Goal: Transaction & Acquisition: Purchase product/service

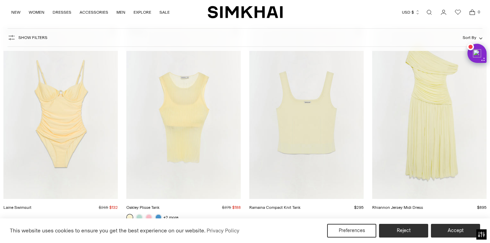
scroll to position [505, 0]
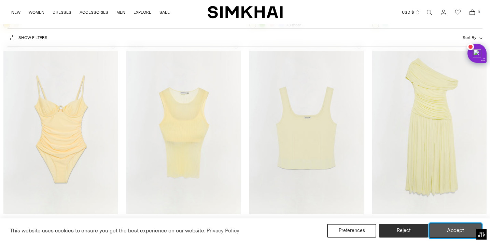
click at [466, 228] on button "Accept" at bounding box center [456, 230] width 52 height 14
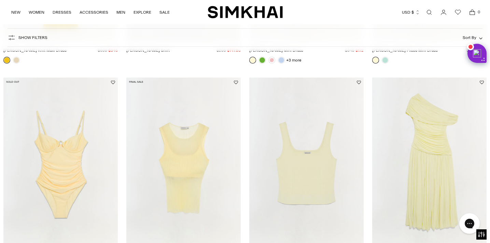
scroll to position [502, 0]
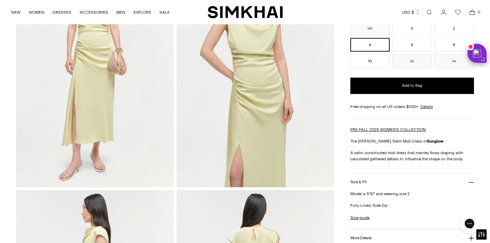
scroll to position [107, 0]
